Goal: Navigation & Orientation: Find specific page/section

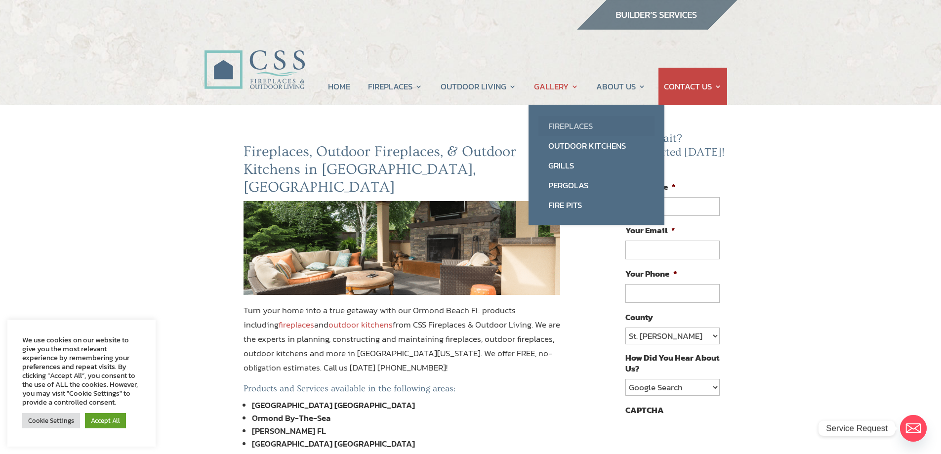
click at [554, 122] on link "Fireplaces" at bounding box center [596, 126] width 116 height 20
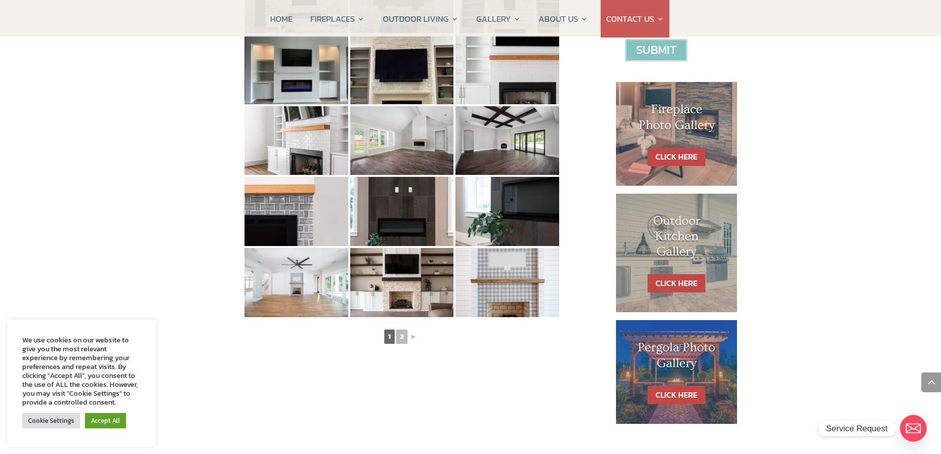
scroll to position [99, 0]
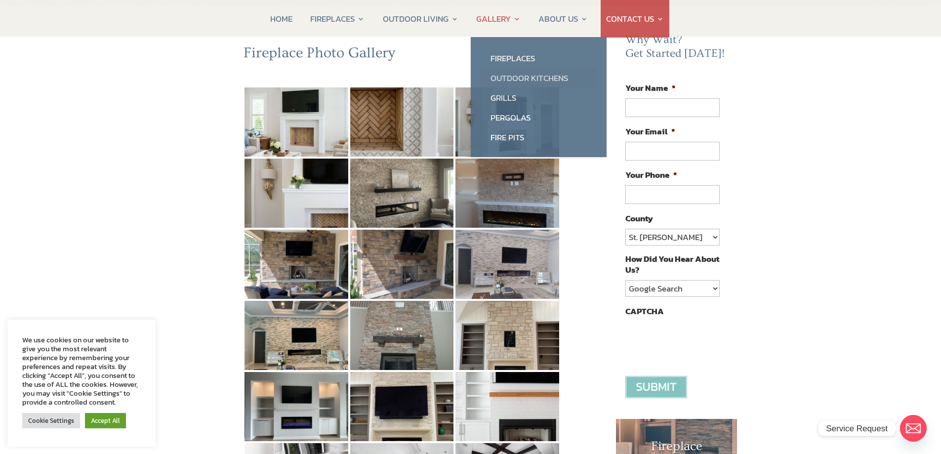
click at [505, 72] on link "Outdoor Kitchens" at bounding box center [539, 78] width 116 height 20
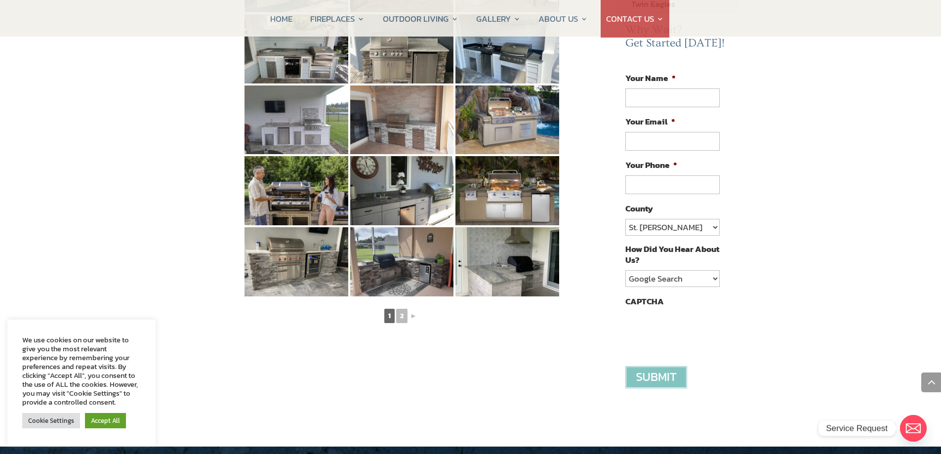
scroll to position [494, 0]
